Goal: Check status: Check status

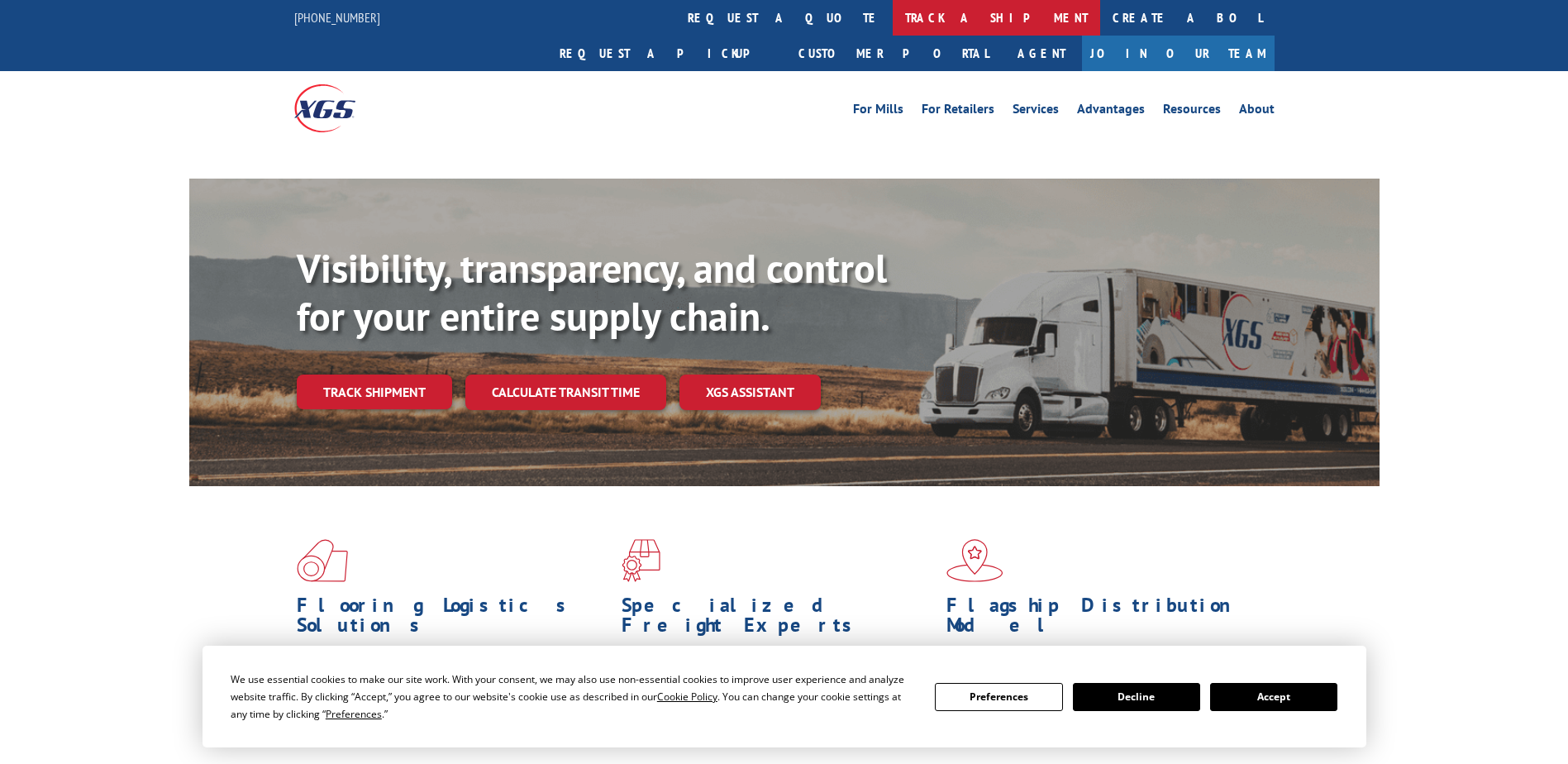
click at [892, 16] on link "track a shipment" at bounding box center [996, 18] width 207 height 35
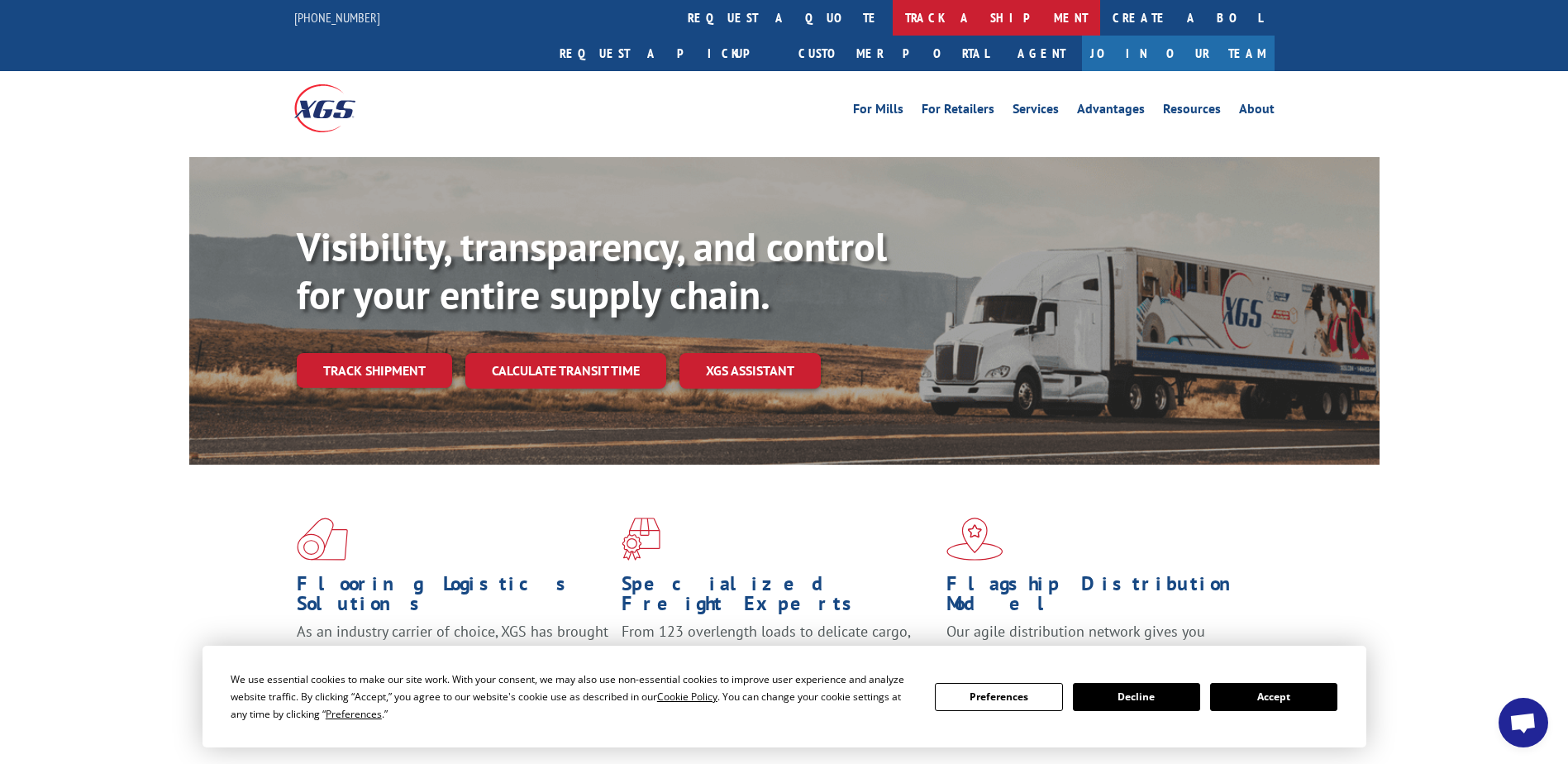
click at [892, 14] on link "track a shipment" at bounding box center [996, 18] width 207 height 35
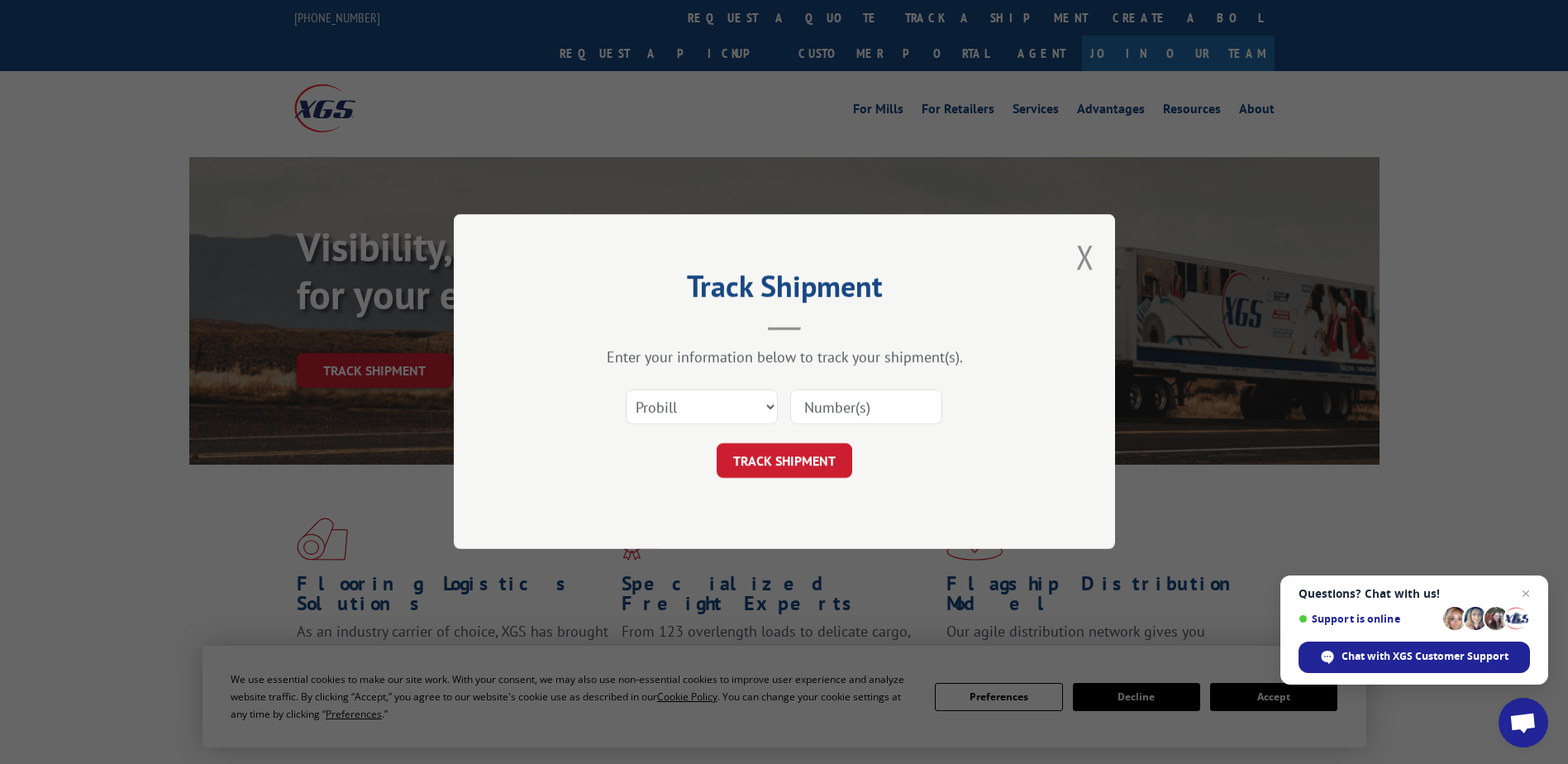
click at [887, 398] on input at bounding box center [866, 407] width 152 height 34
paste input "16934816"
type input "16934816"
click at [796, 449] on button "TRACK SHIPMENT" at bounding box center [784, 461] width 135 height 34
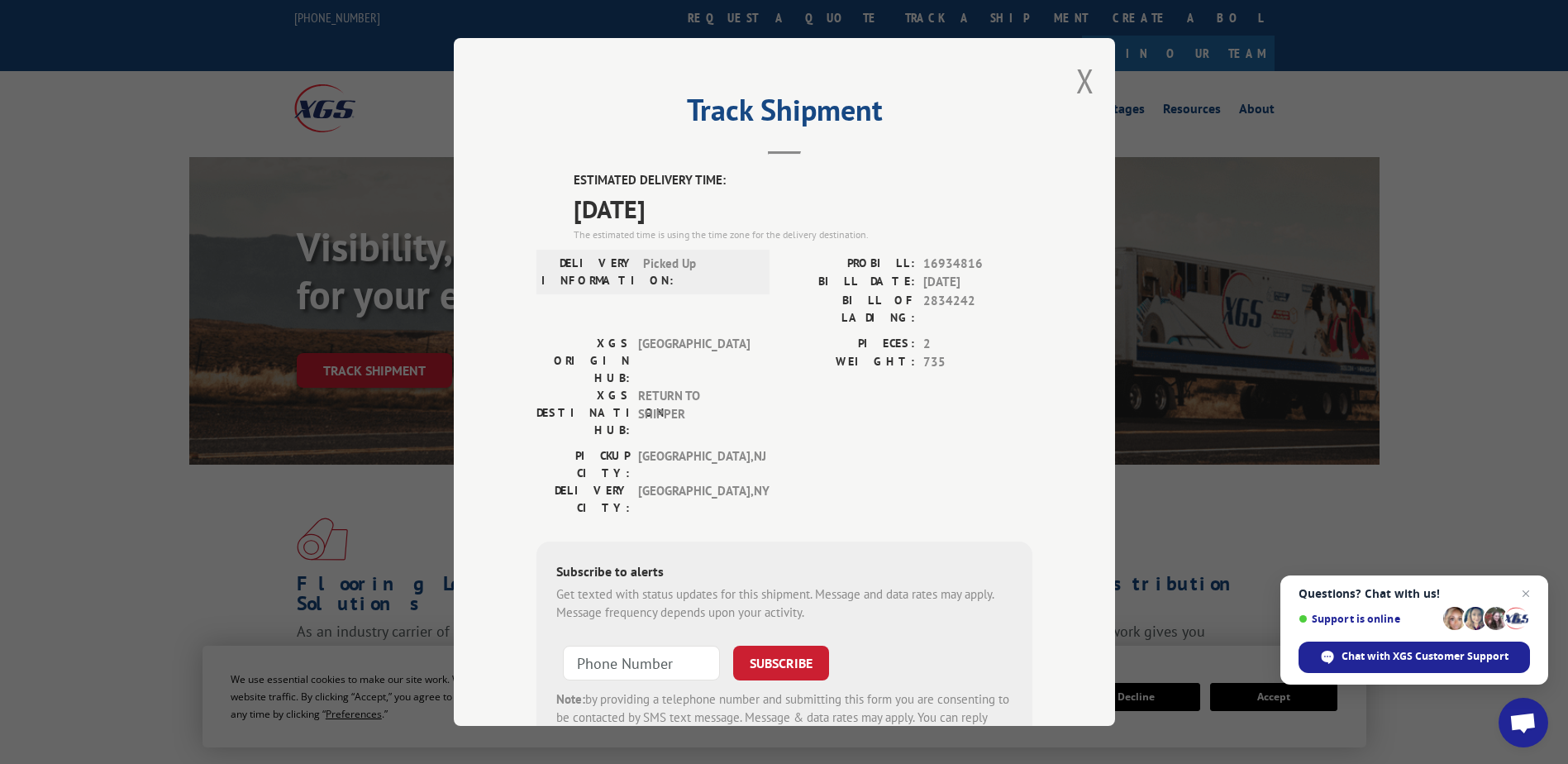
click at [1514, 718] on span "Open chat" at bounding box center [1523, 725] width 27 height 24
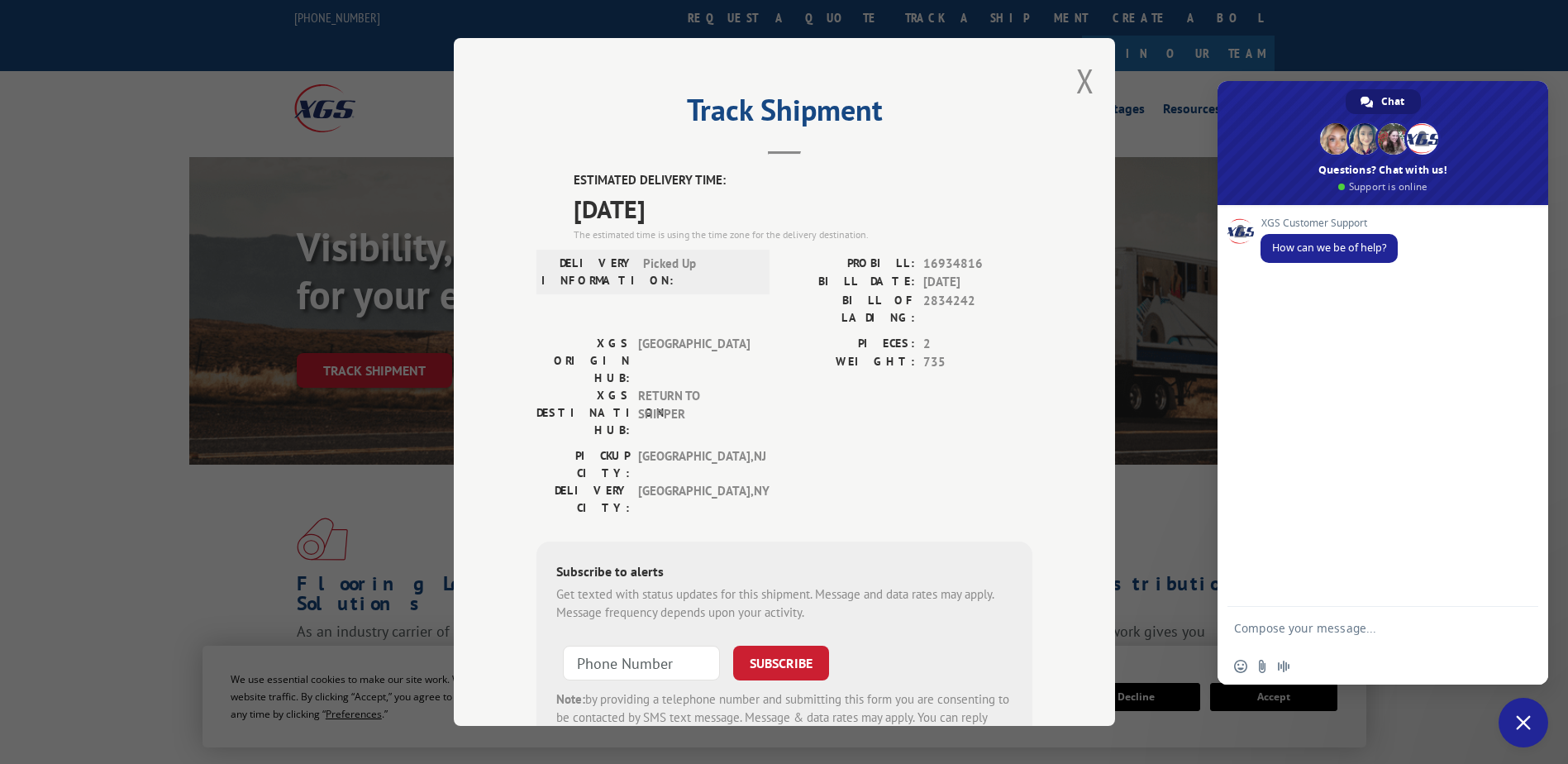
click at [1332, 642] on textarea "Compose your message..." at bounding box center [1366, 628] width 264 height 41
type textarea "c"
paste textarea "16934816"
type textarea "Can you advise of the ETA for 16934816?"
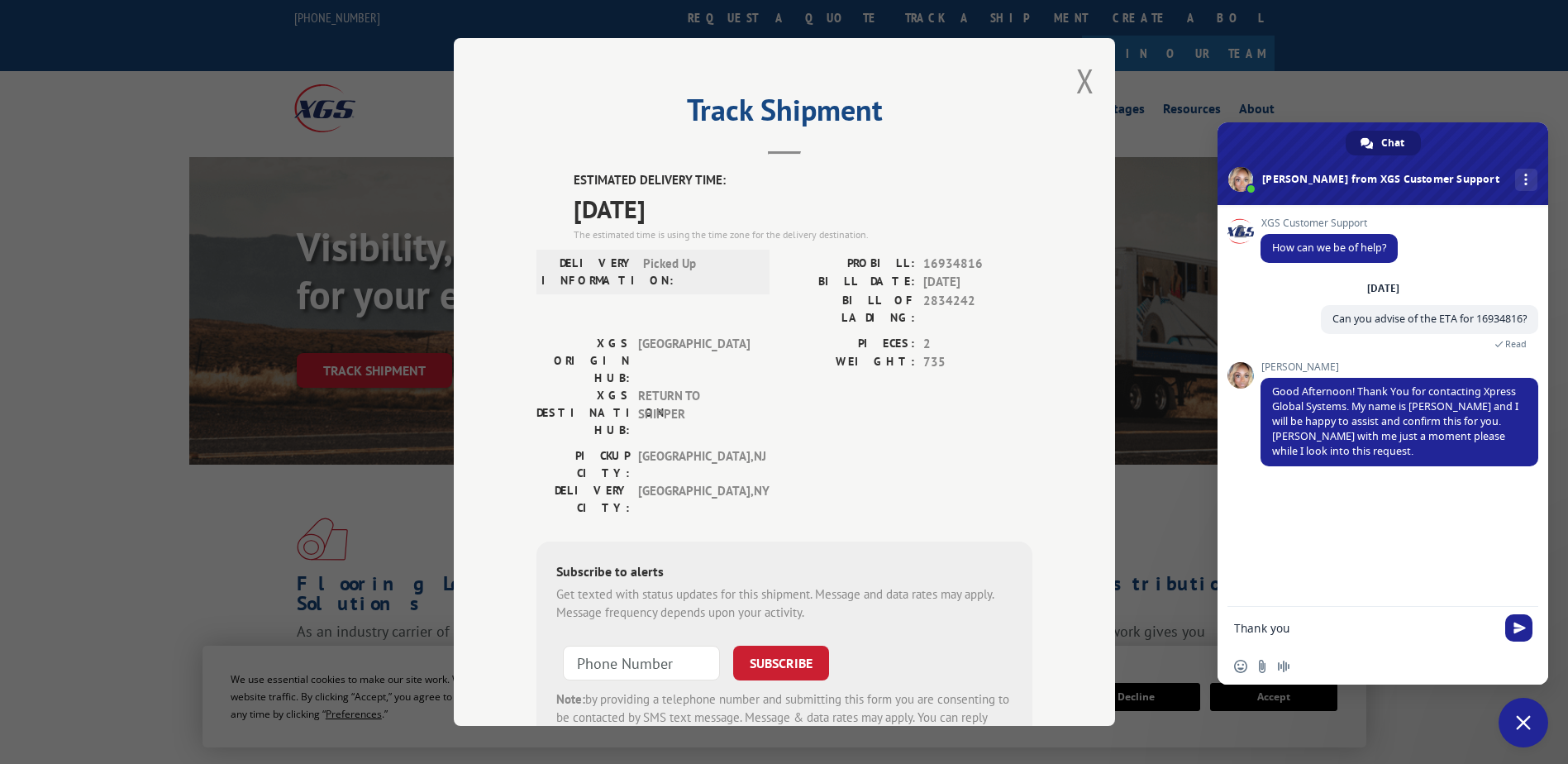
type textarea "Thank you!"
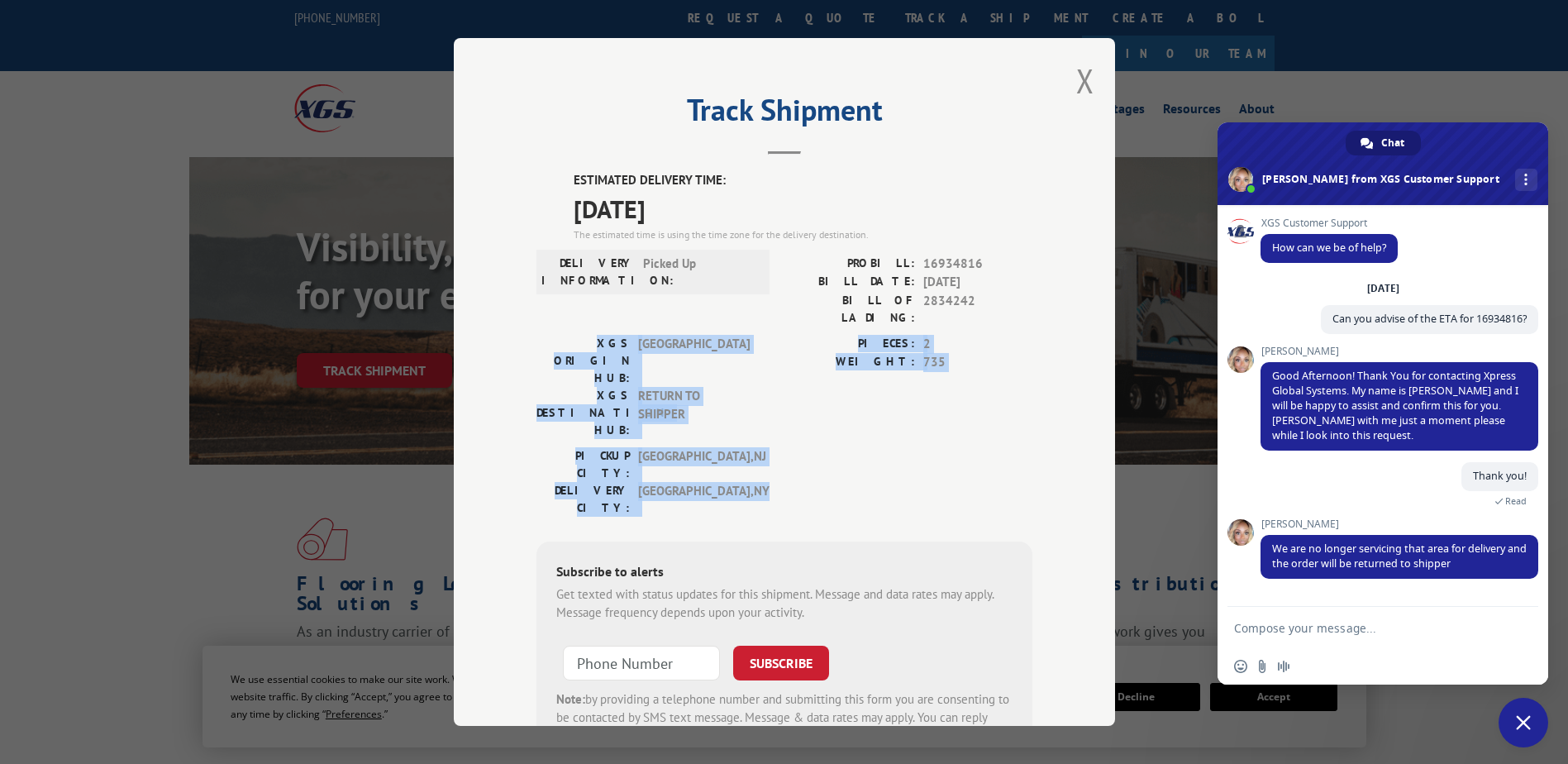
drag, startPoint x: 725, startPoint y: 410, endPoint x: 520, endPoint y: 320, distance: 223.9
click at [520, 320] on div "Track Shipment ESTIMATED DELIVERY TIME: [DATE] The estimated time is using the …" at bounding box center [784, 382] width 661 height 687
drag, startPoint x: 520, startPoint y: 320, endPoint x: 729, endPoint y: 359, distance: 212.6
click at [729, 387] on span "RETURN TO SHIPPER" at bounding box center [694, 412] width 112 height 52
drag, startPoint x: 724, startPoint y: 404, endPoint x: 548, endPoint y: 319, distance: 195.5
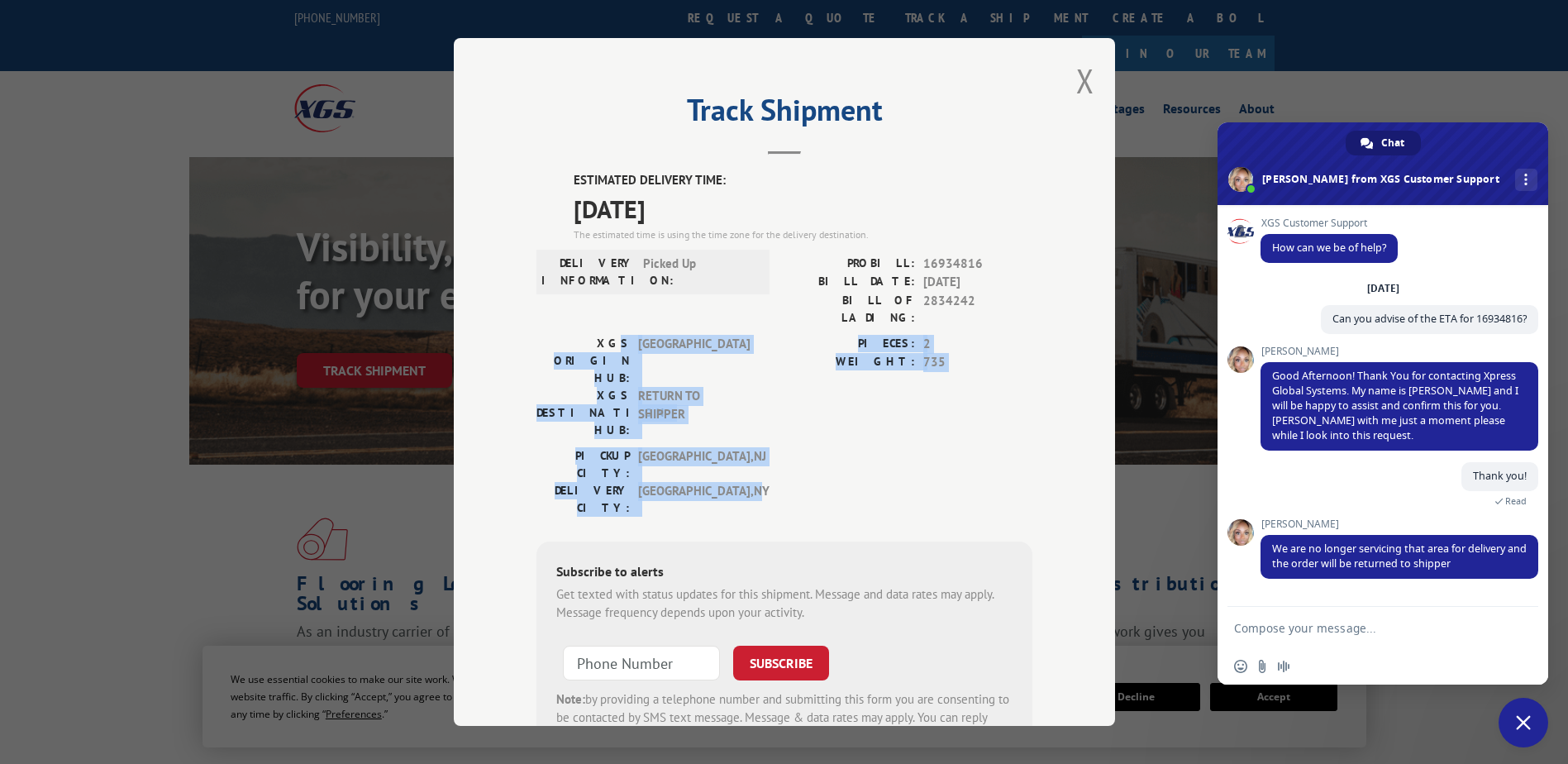
click at [548, 319] on div "ESTIMATED DELIVERY TIME: [DATE] The estimated time is using the time zone for t…" at bounding box center [784, 467] width 496 height 594
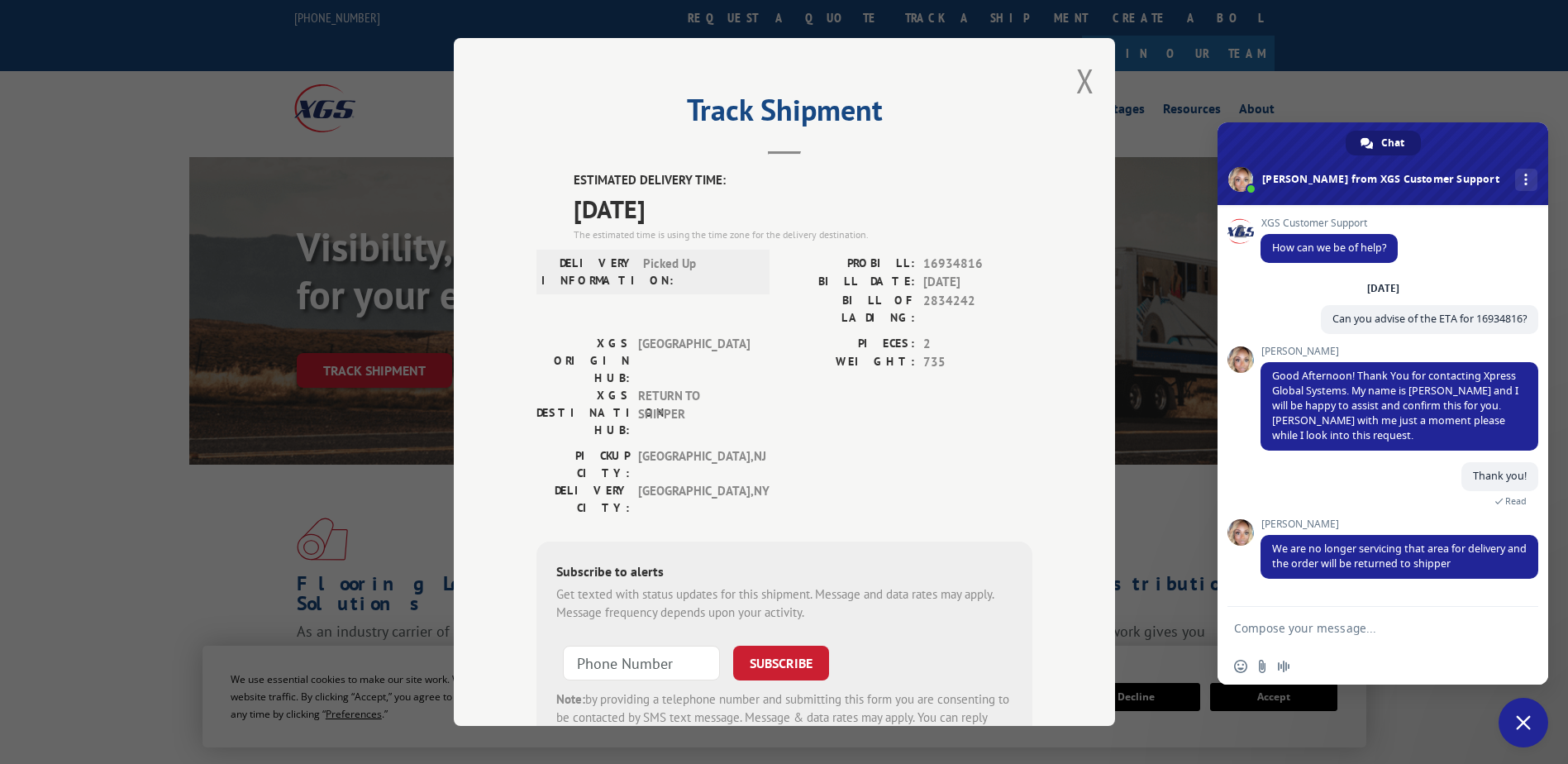
click at [737, 482] on span "[GEOGRAPHIC_DATA] , [GEOGRAPHIC_DATA]" at bounding box center [694, 499] width 112 height 34
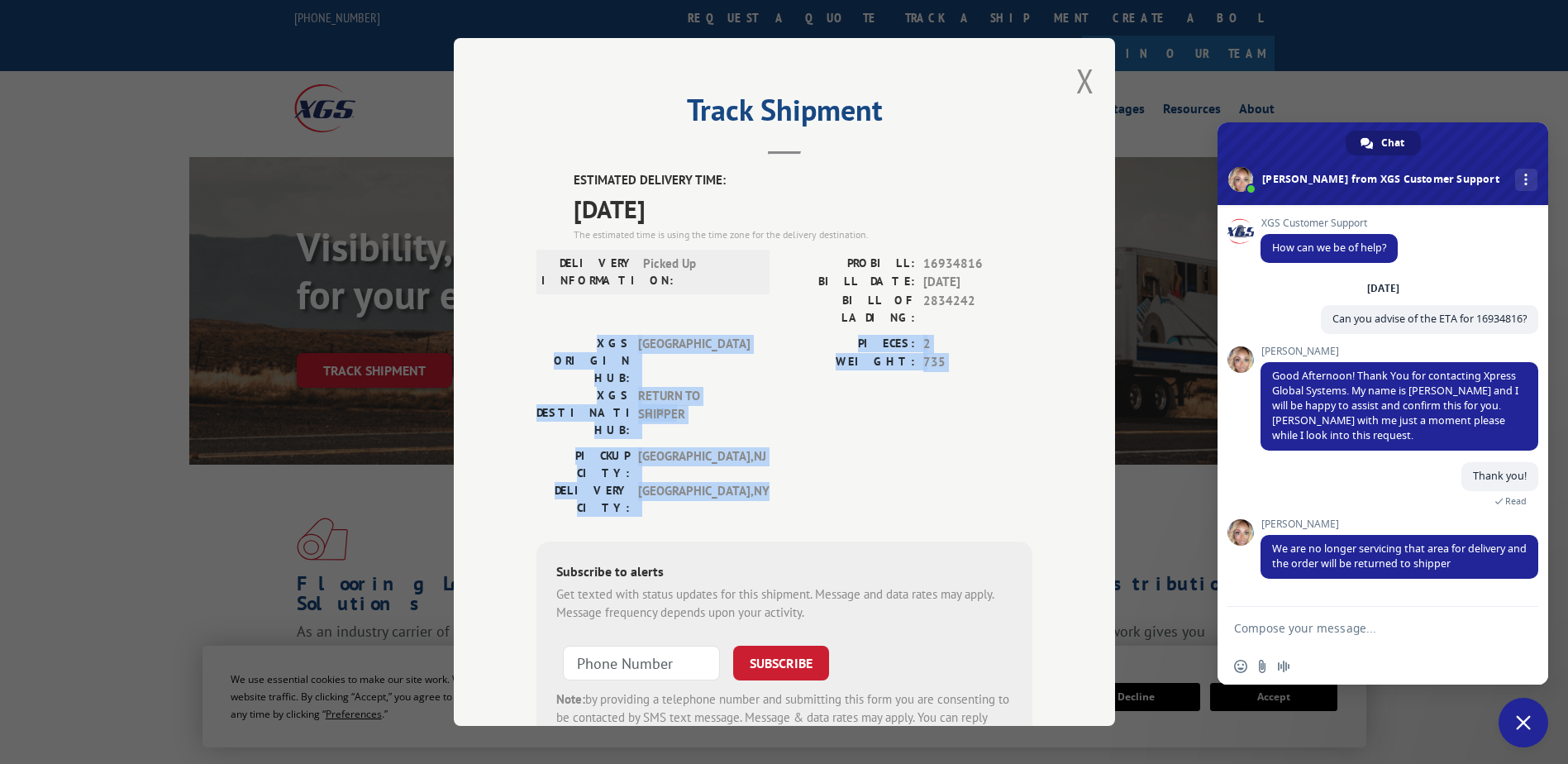
drag, startPoint x: 726, startPoint y: 408, endPoint x: 519, endPoint y: 324, distance: 223.4
click at [519, 324] on div "Track Shipment ESTIMATED DELIVERY TIME: [DATE] The estimated time is using the …" at bounding box center [784, 382] width 661 height 687
drag, startPoint x: 519, startPoint y: 324, endPoint x: 814, endPoint y: 407, distance: 306.5
click at [814, 447] on div "[GEOGRAPHIC_DATA]: [GEOGRAPHIC_DATA] , [GEOGRAPHIC_DATA] DELIVERY CITY: [GEOGRA…" at bounding box center [784, 485] width 496 height 78
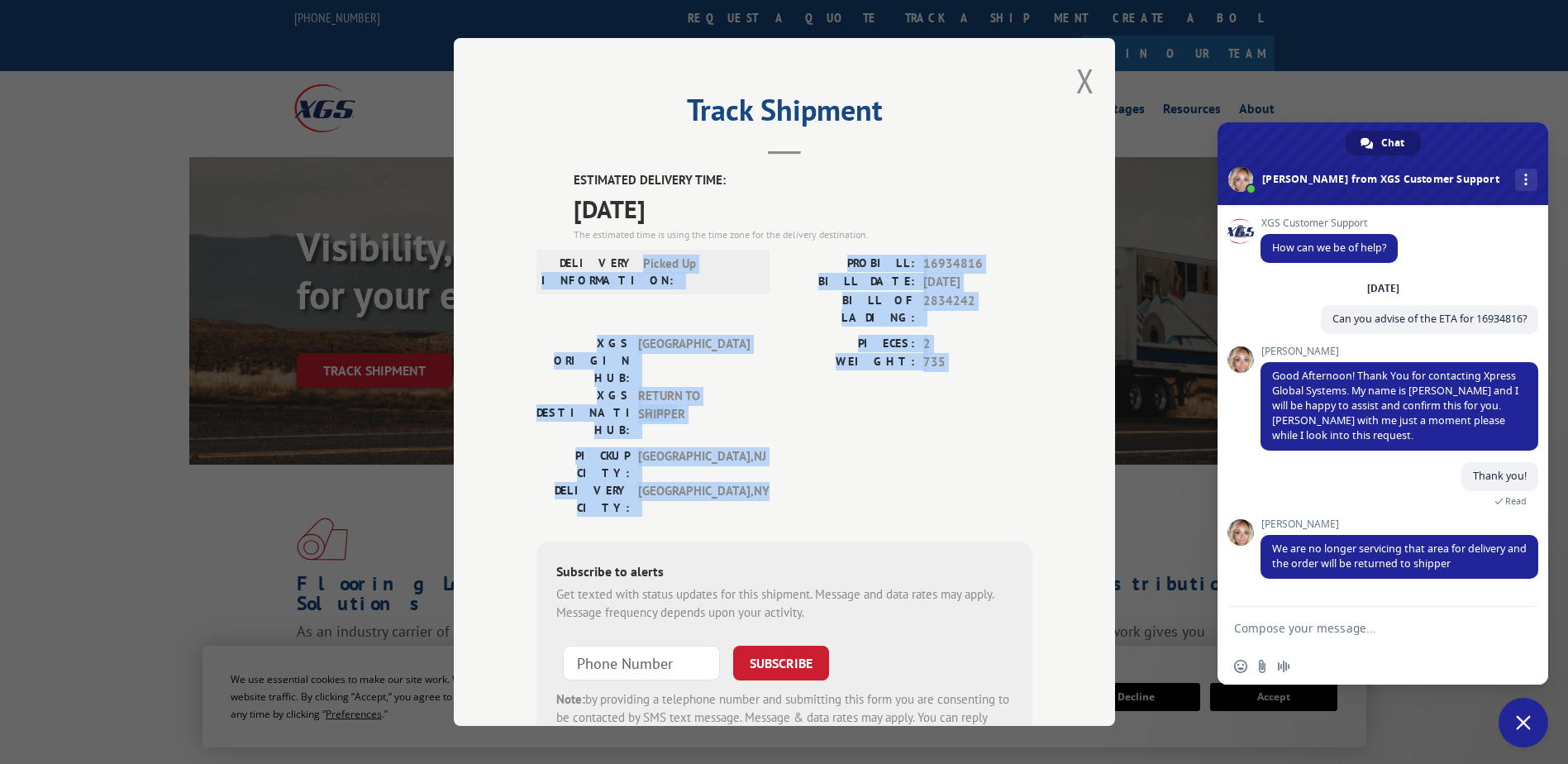
drag, startPoint x: 731, startPoint y: 408, endPoint x: 497, endPoint y: 315, distance: 251.8
click at [497, 315] on div "Track Shipment ESTIMATED DELIVERY TIME: [DATE] The estimated time is using the …" at bounding box center [784, 382] width 661 height 687
drag, startPoint x: 497, startPoint y: 315, endPoint x: 823, endPoint y: 392, distance: 335.0
click at [823, 447] on div "[GEOGRAPHIC_DATA]: [GEOGRAPHIC_DATA] , [GEOGRAPHIC_DATA] DELIVERY CITY: [GEOGRA…" at bounding box center [784, 485] width 496 height 78
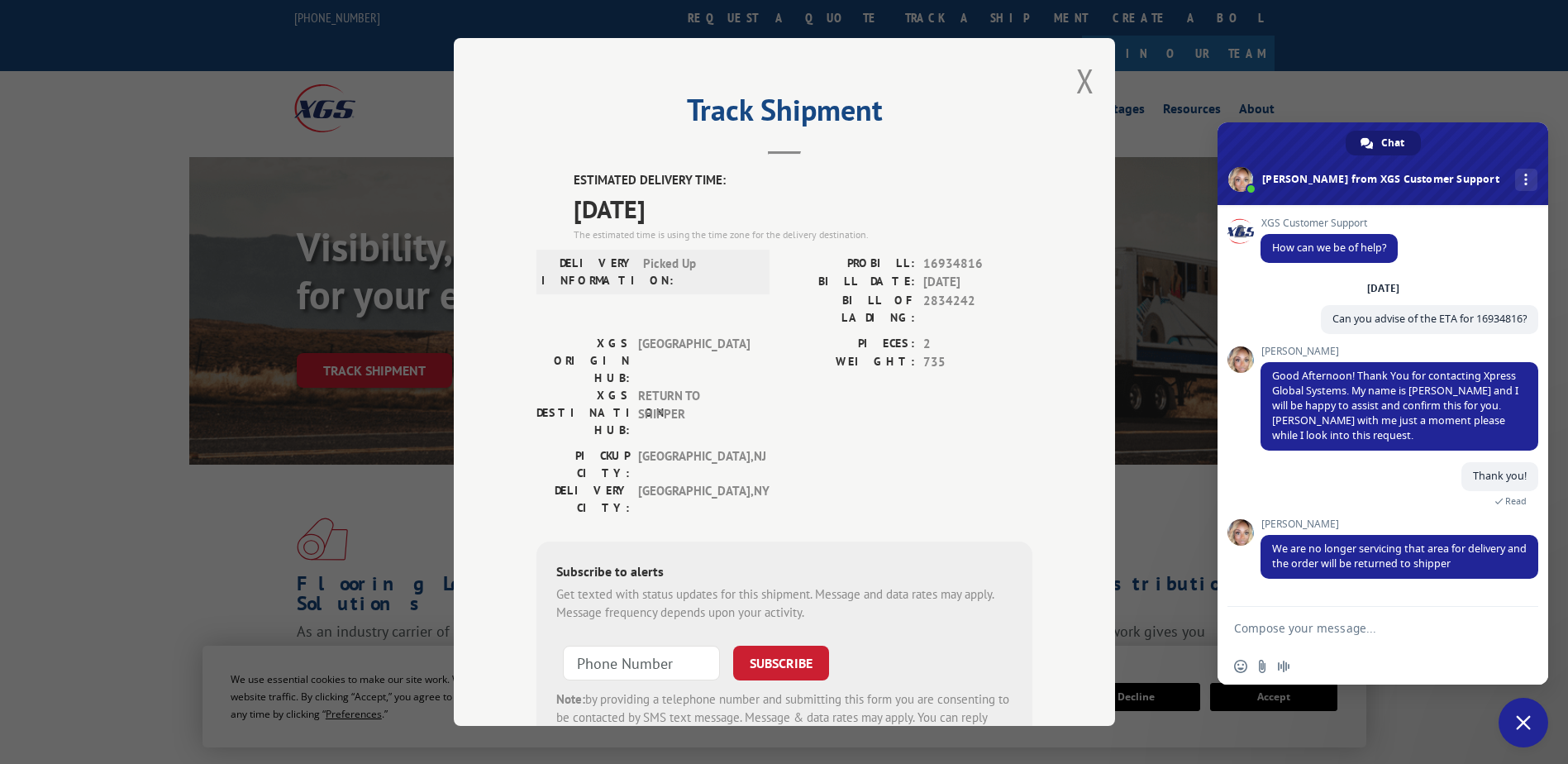
click at [1298, 620] on textarea "Compose your message..." at bounding box center [1366, 628] width 264 height 41
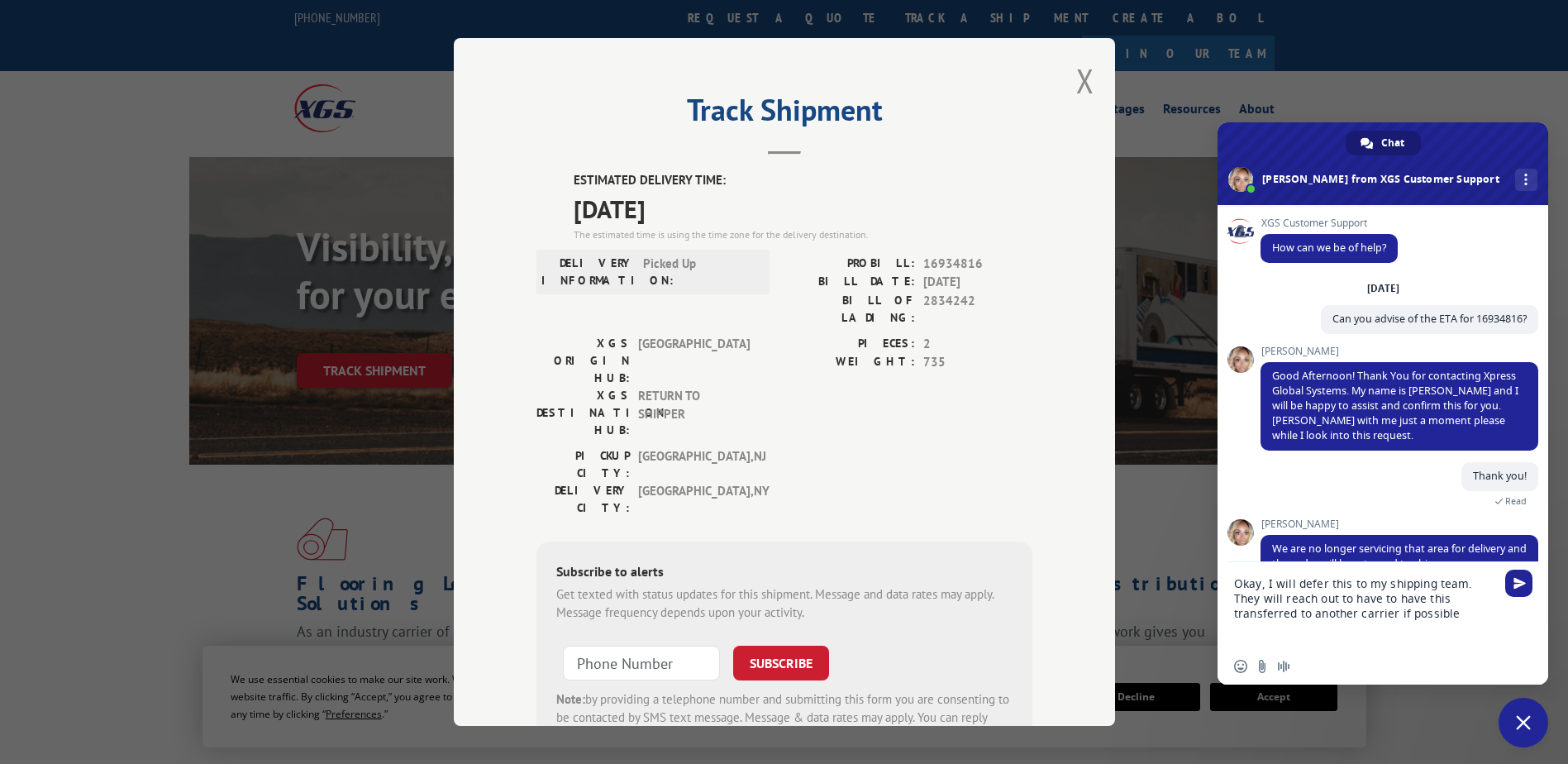
type textarea "Okay, I will defer this to my shipping team. They will reach out to have to hav…"
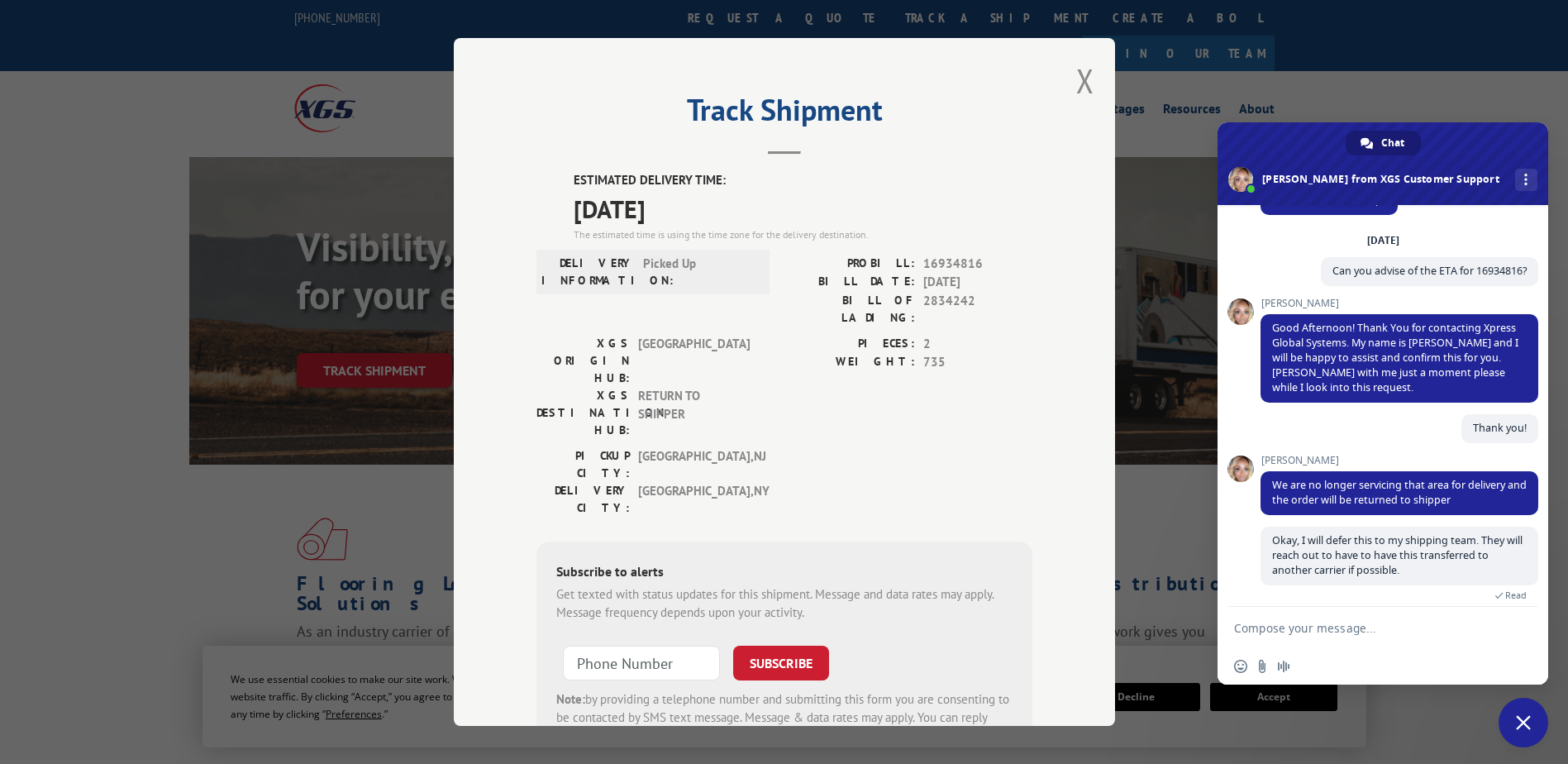
scroll to position [55, 0]
